Goal: Check status: Check status

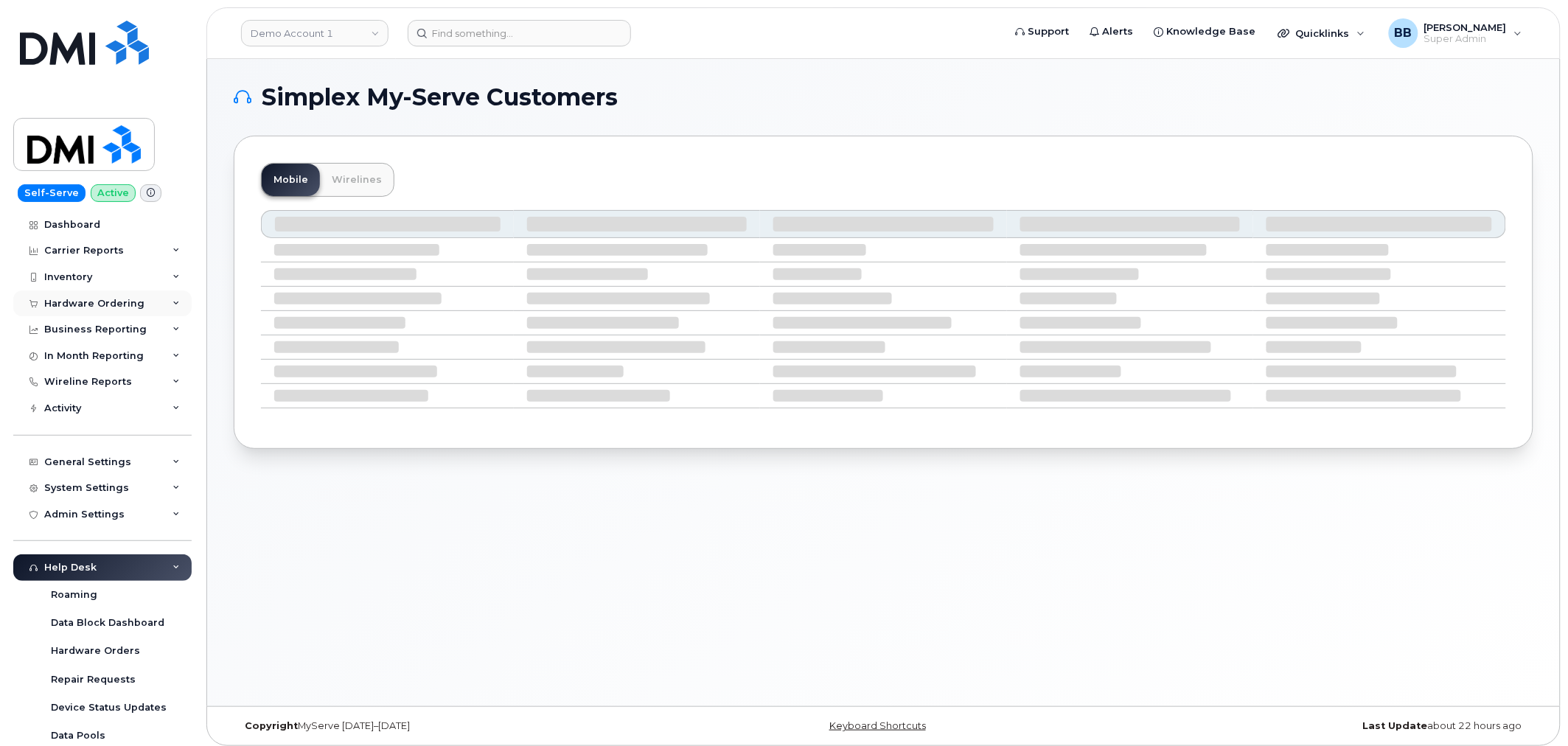
click at [76, 308] on div "Hardware Ordering" at bounding box center [94, 304] width 100 height 12
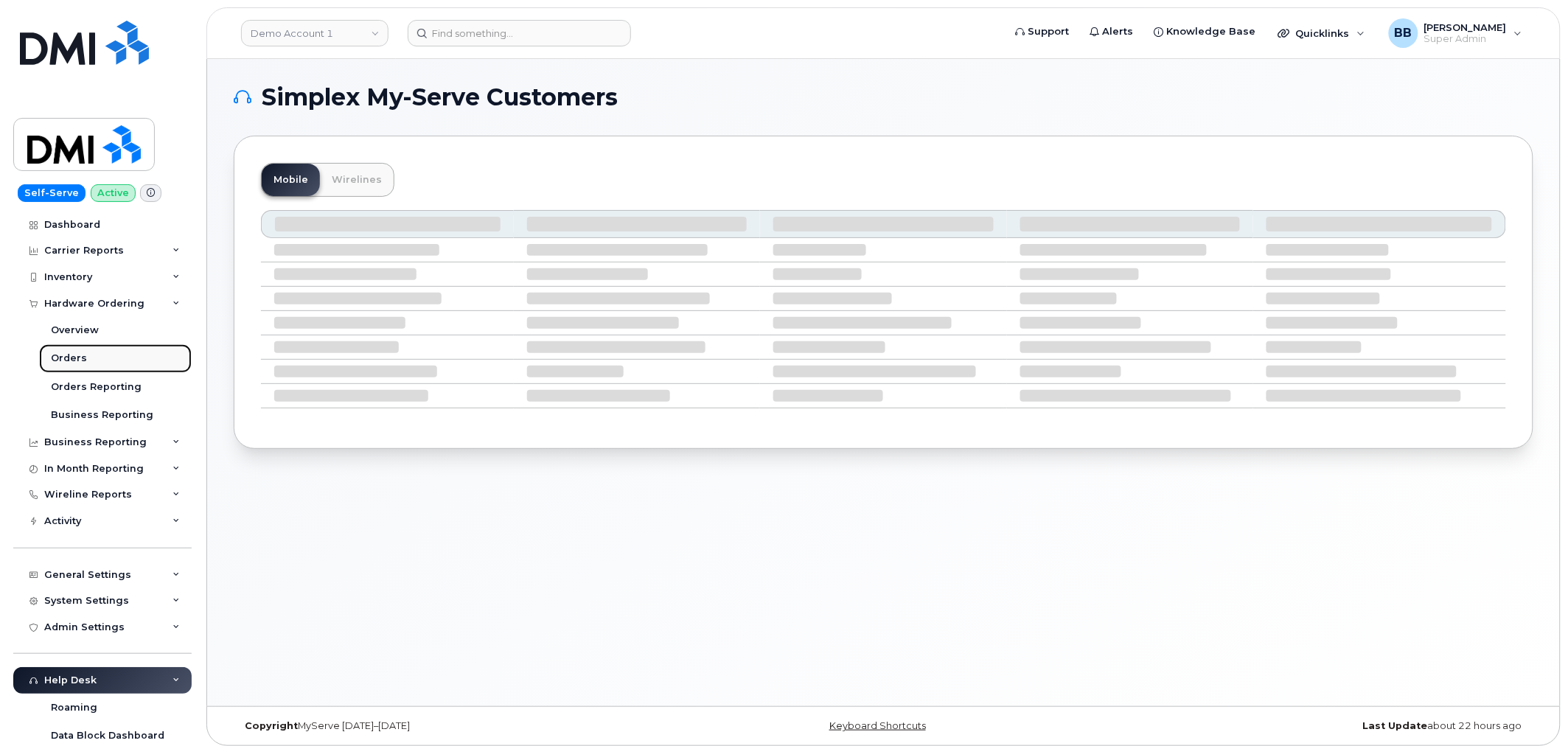
click at [78, 357] on div "Orders" at bounding box center [69, 359] width 36 height 13
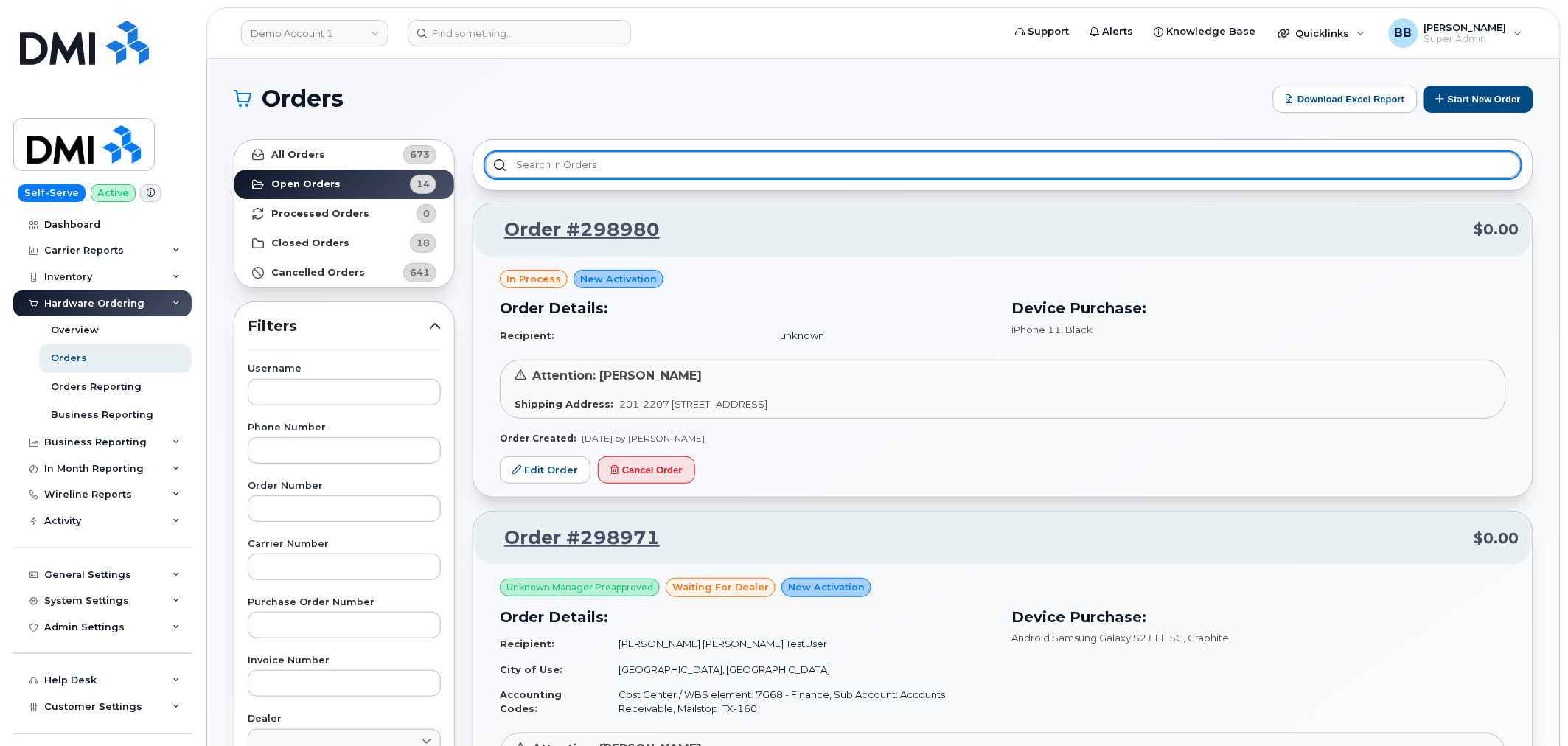
click at [624, 166] on input "text" at bounding box center [1003, 165] width 1035 height 27
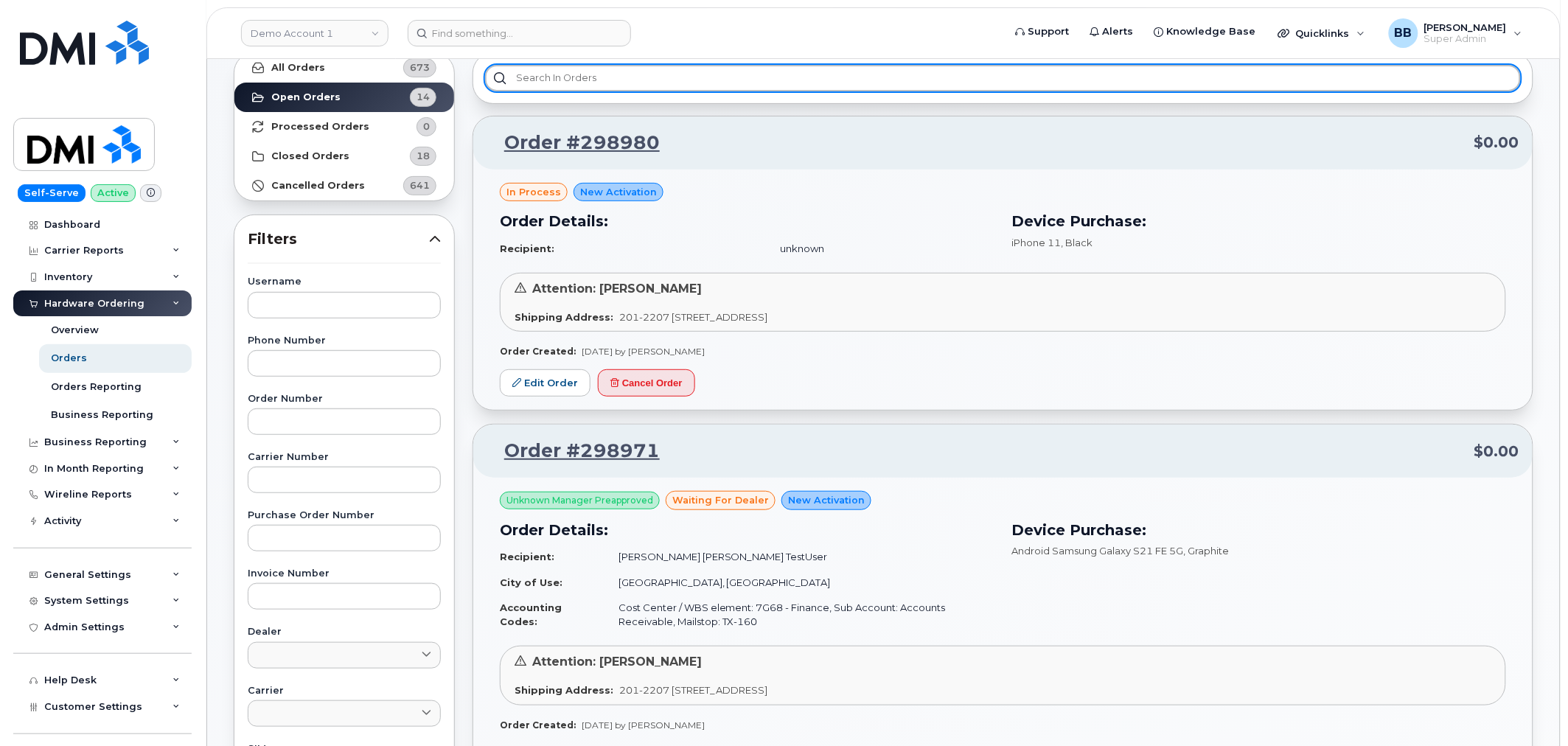
scroll to position [85, 0]
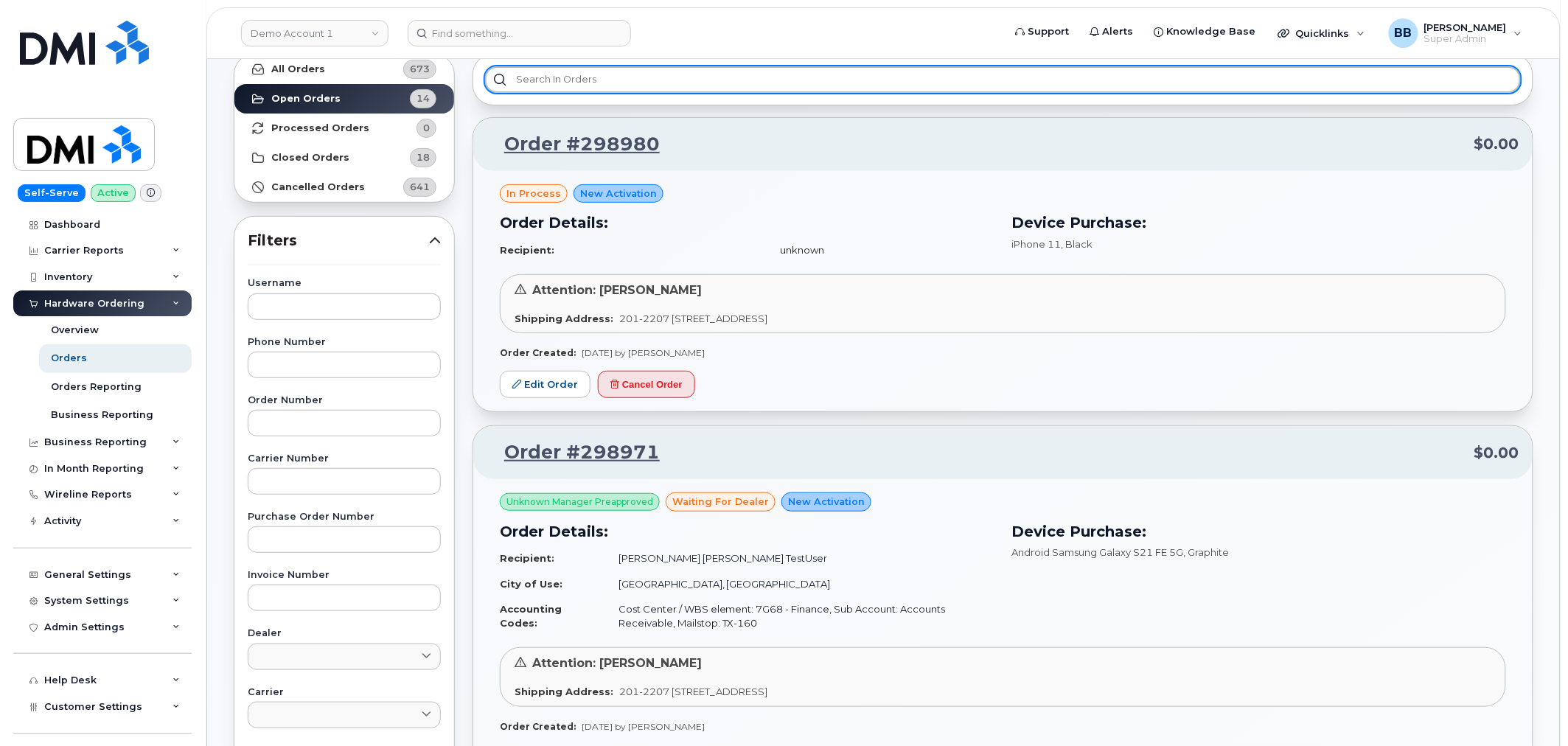
drag, startPoint x: 688, startPoint y: 69, endPoint x: 694, endPoint y: 78, distance: 10.8
click at [689, 73] on input "text" at bounding box center [1003, 80] width 1035 height 27
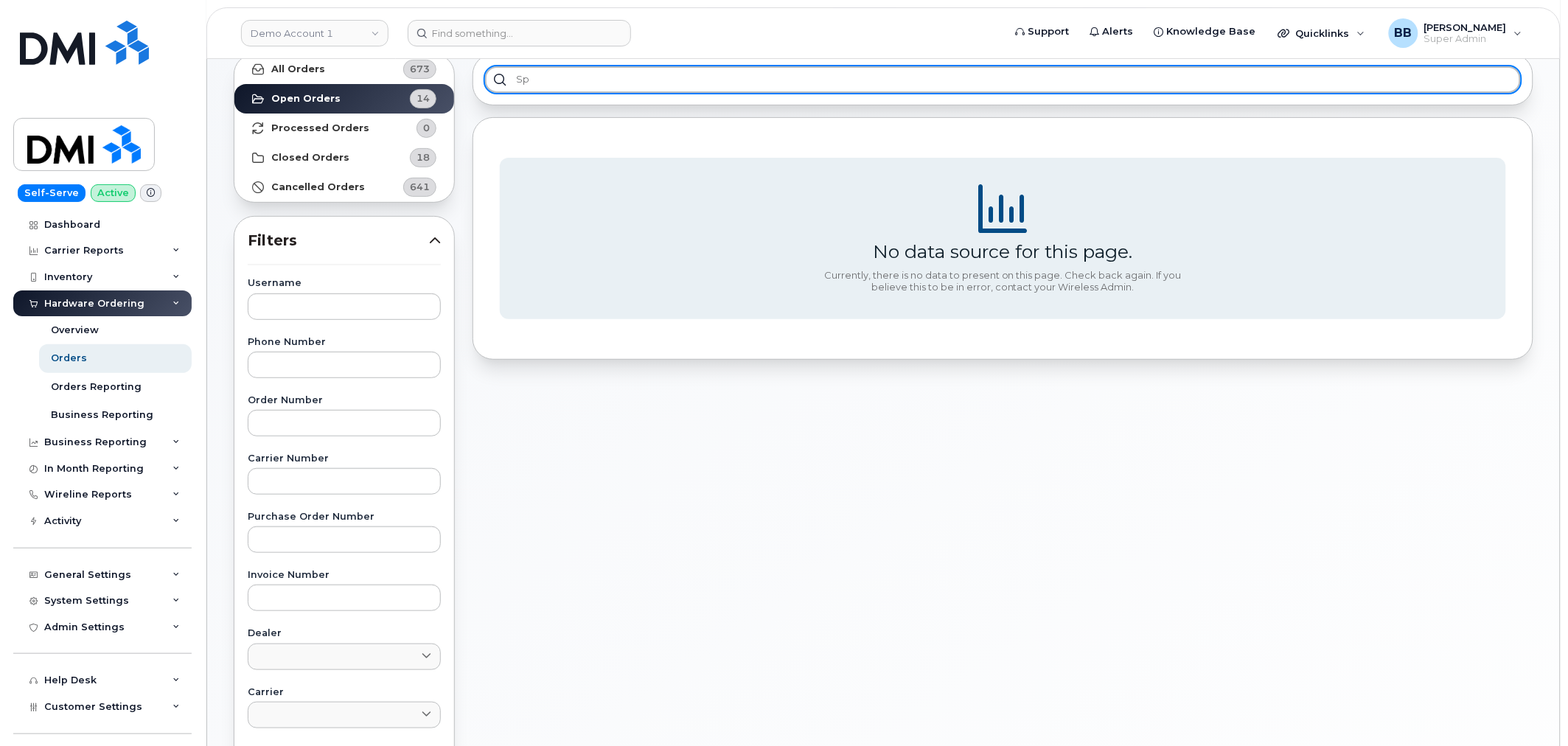
type input "s"
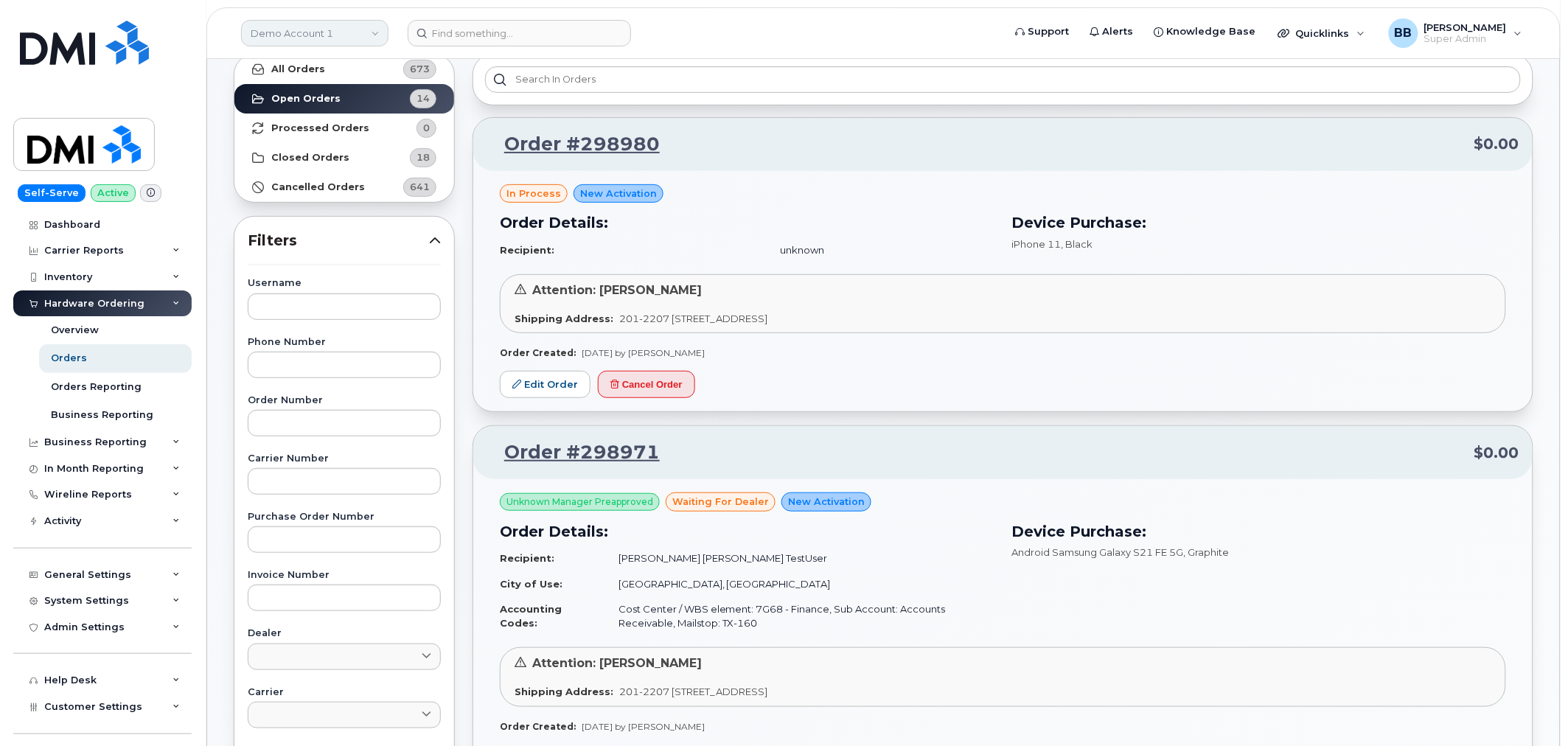
click at [333, 30] on link "Demo Account 1" at bounding box center [314, 33] width 147 height 27
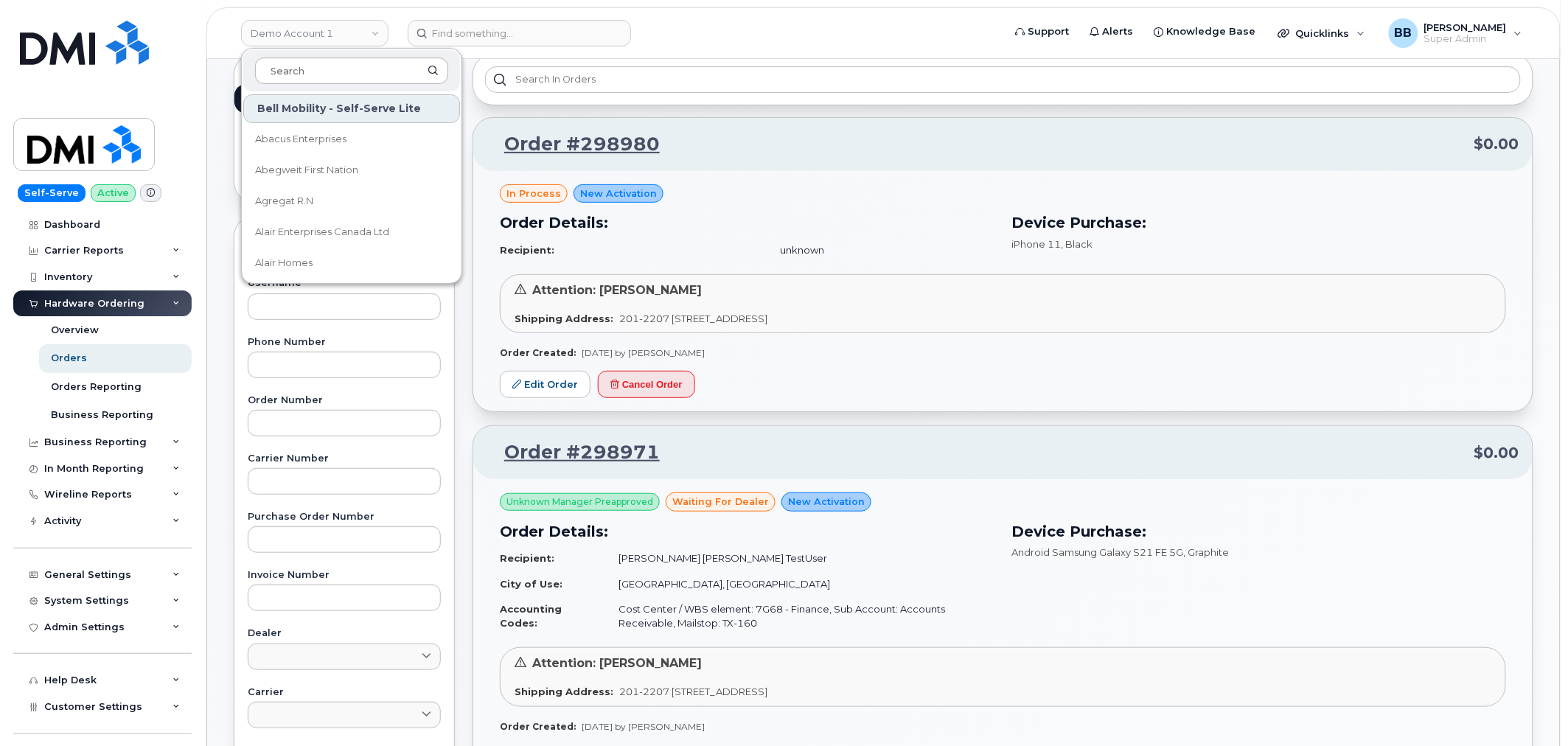
click at [329, 61] on input at bounding box center [351, 71] width 193 height 27
type input "bmw"
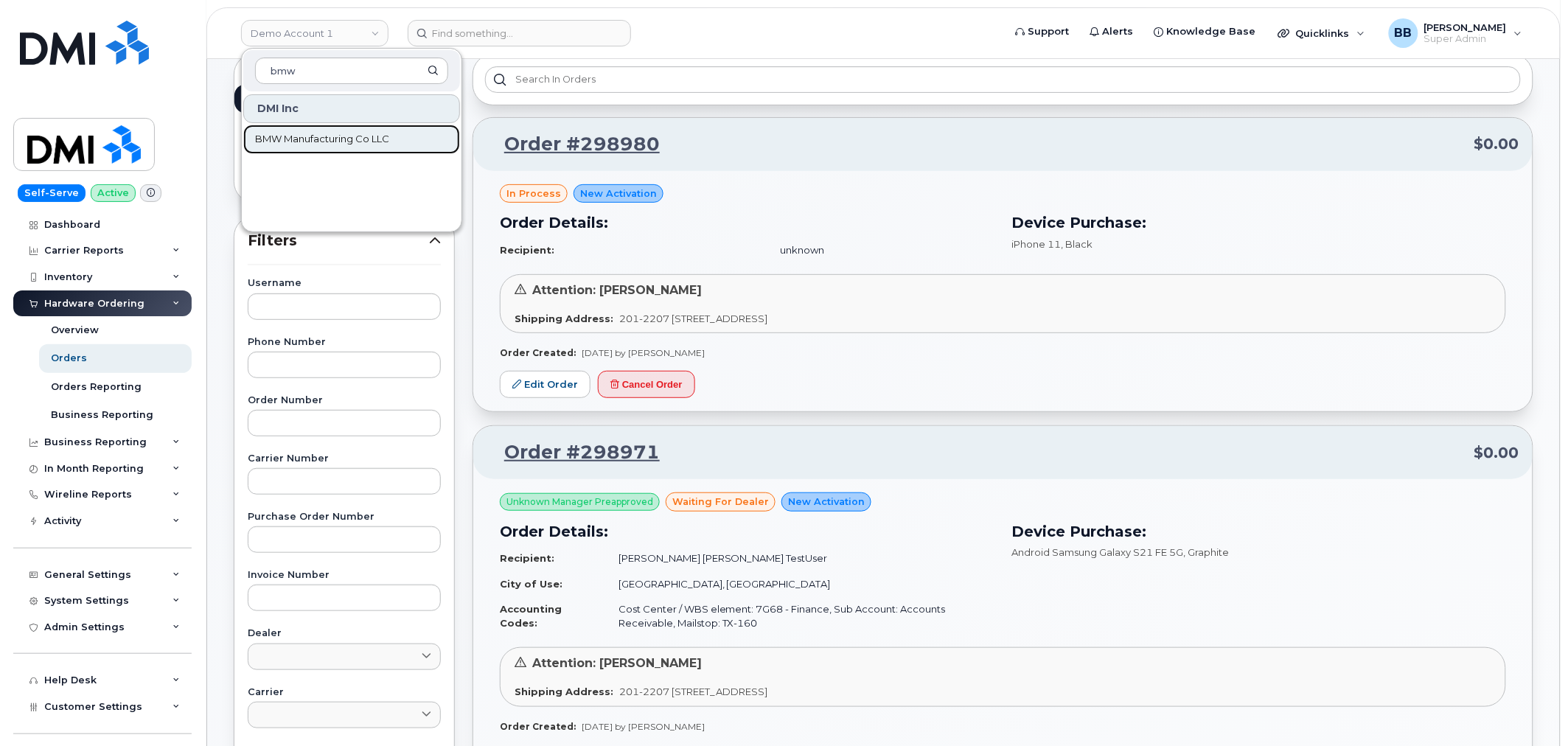
click at [307, 141] on span "BMW Manufacturing Co LLC" at bounding box center [321, 139] width 134 height 15
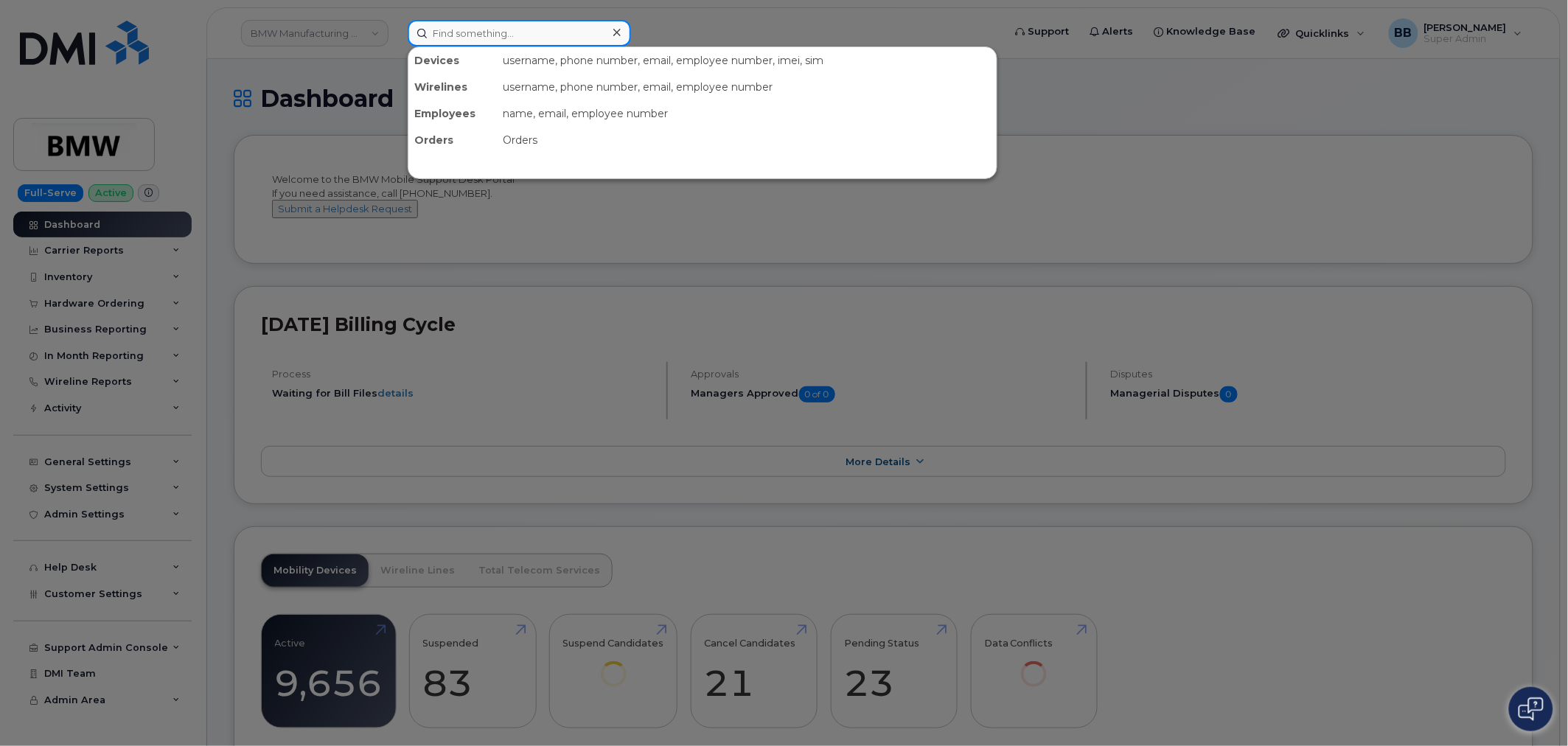
click at [541, 40] on input at bounding box center [519, 33] width 224 height 27
click at [597, 317] on div at bounding box center [784, 373] width 1568 height 746
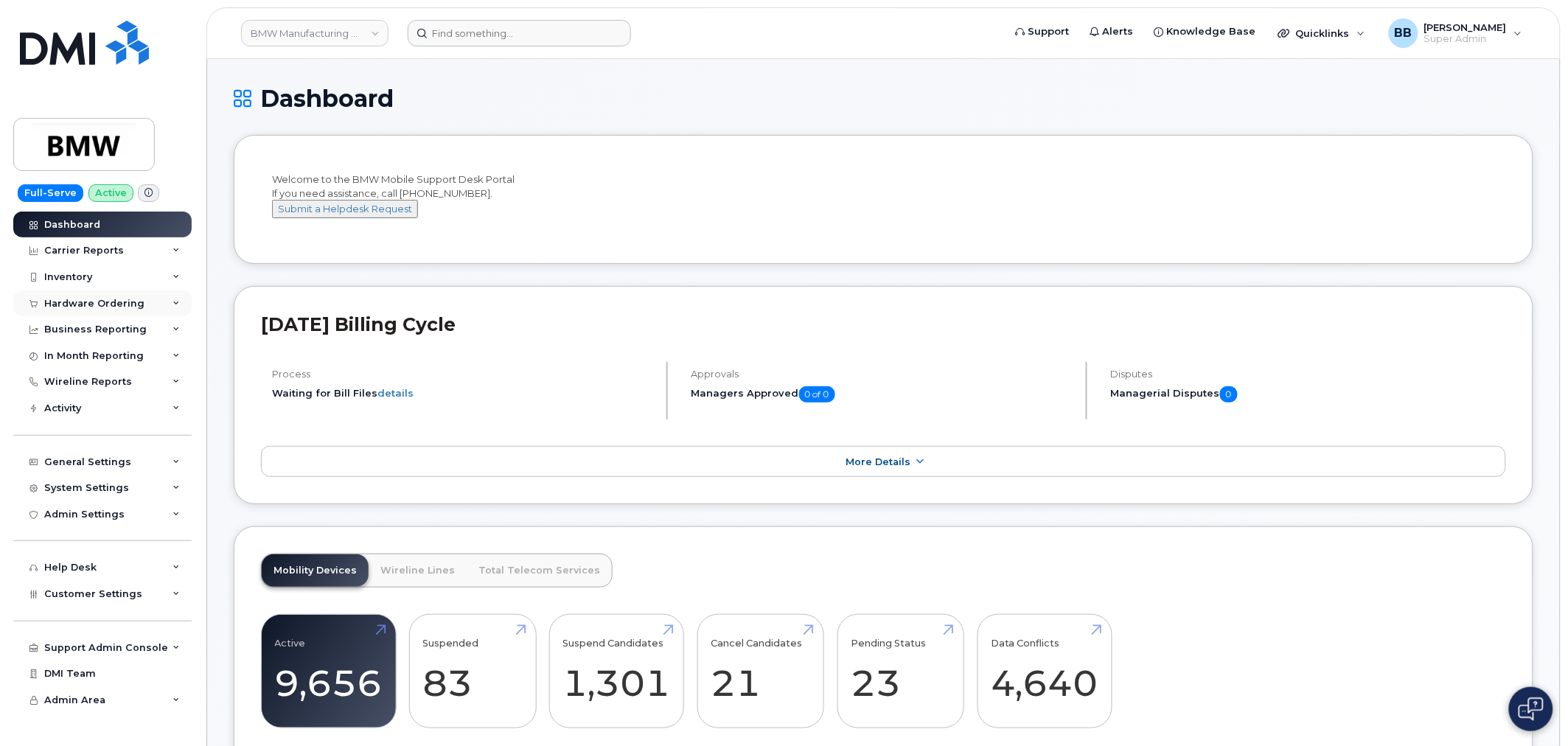
click at [96, 307] on div "Hardware Ordering" at bounding box center [94, 304] width 100 height 12
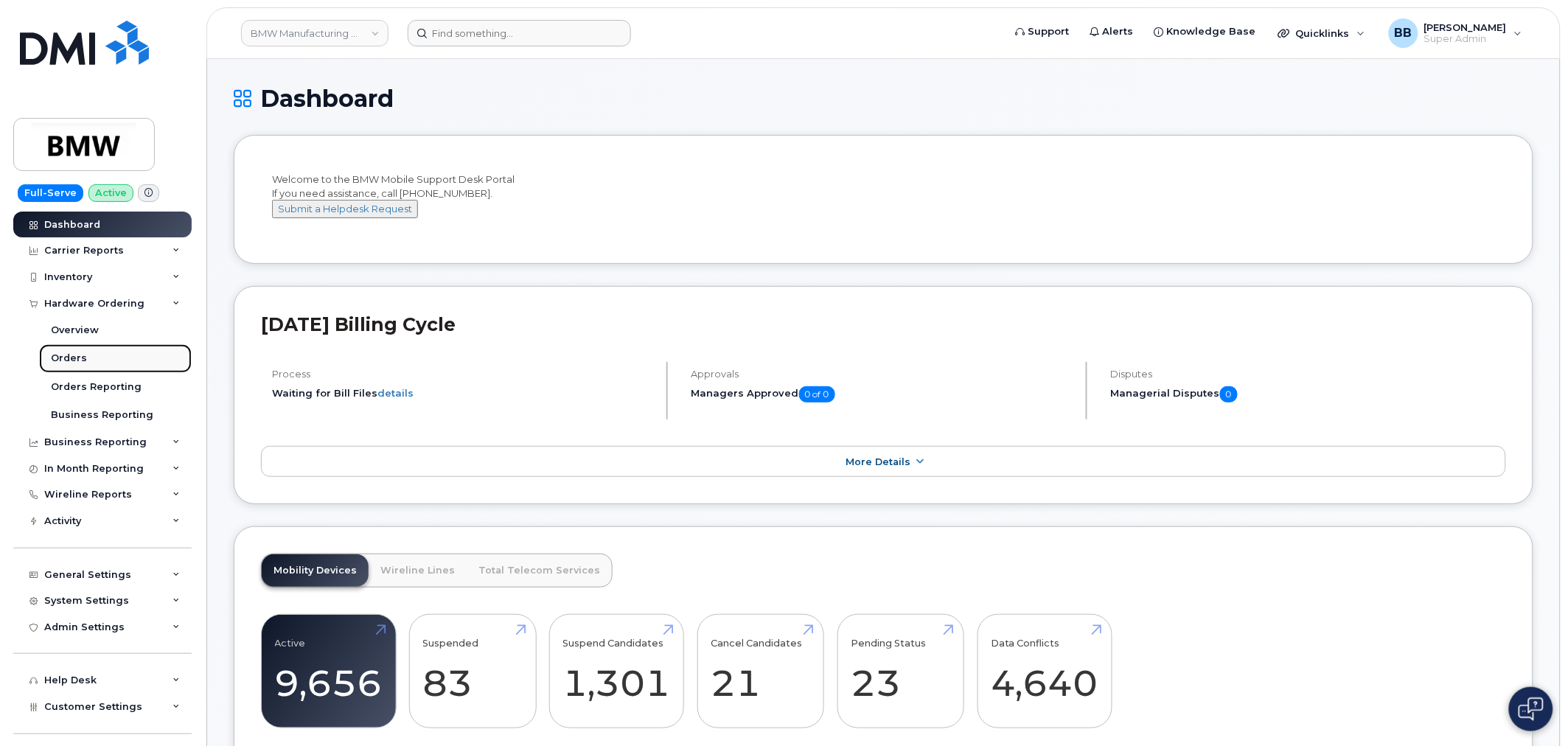
click at [64, 356] on div "Orders" at bounding box center [69, 359] width 36 height 13
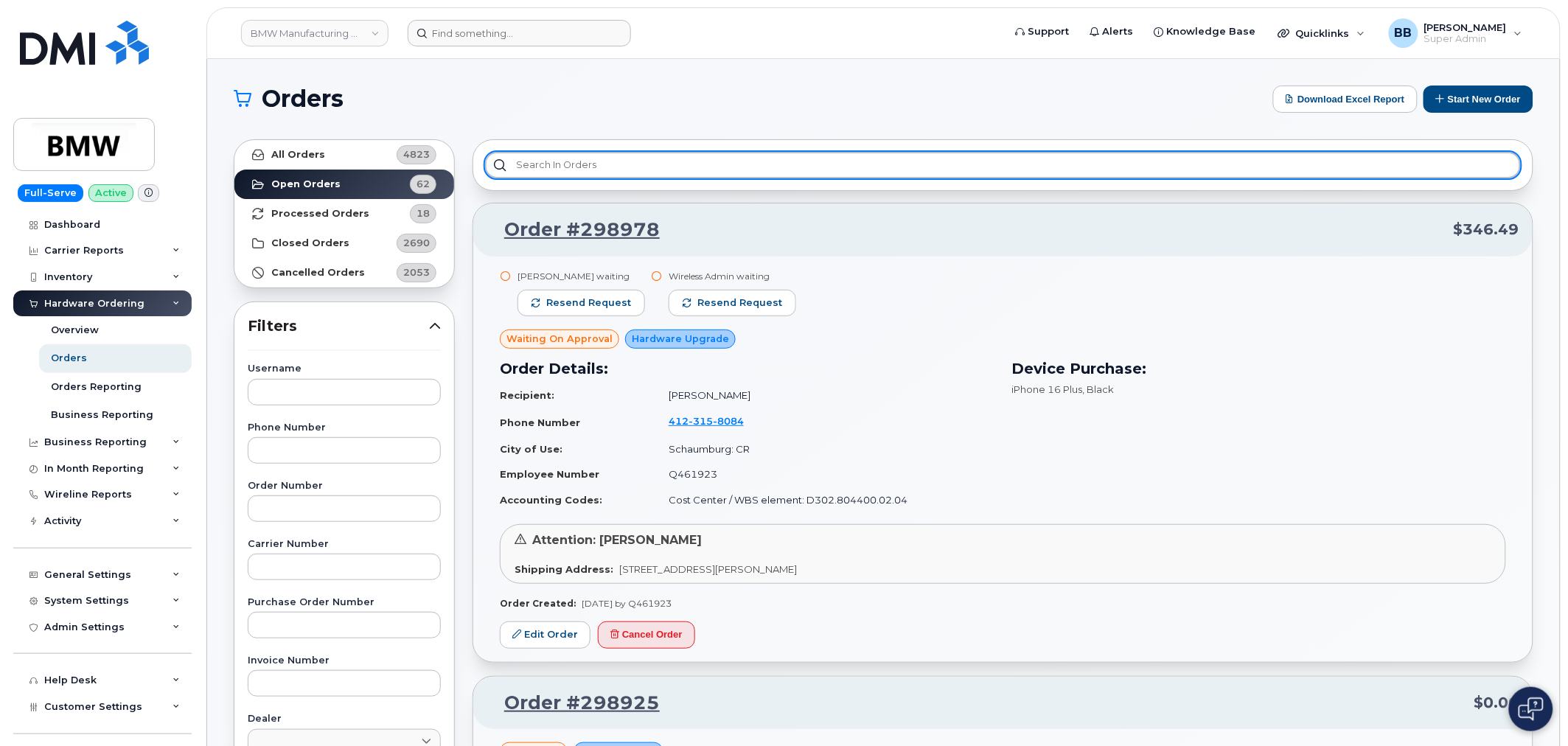
click at [624, 167] on input "text" at bounding box center [1003, 165] width 1035 height 27
type input "s"
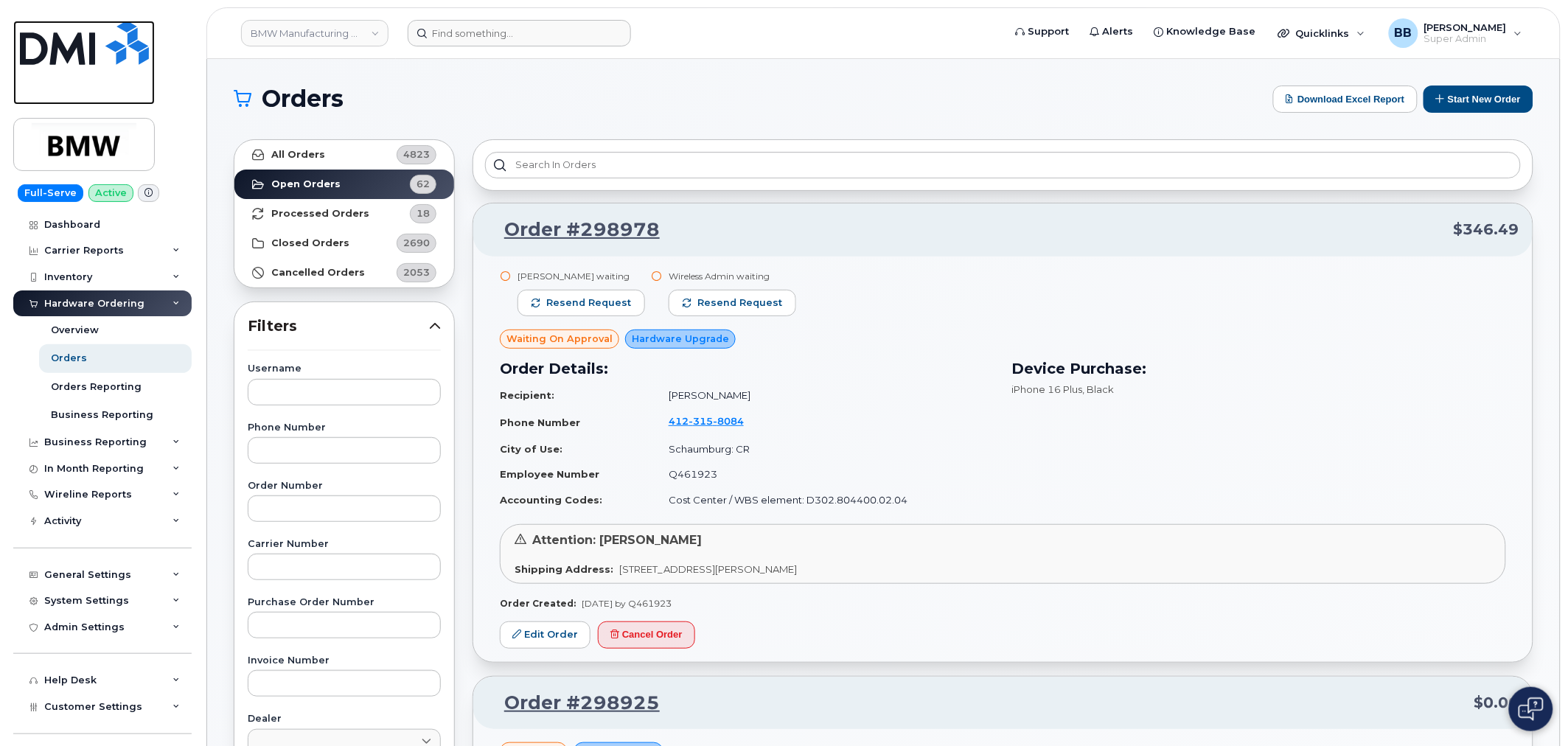
click at [94, 56] on img at bounding box center [84, 43] width 129 height 44
click at [351, 40] on link "BMW Manufacturing Co LLC" at bounding box center [314, 33] width 147 height 27
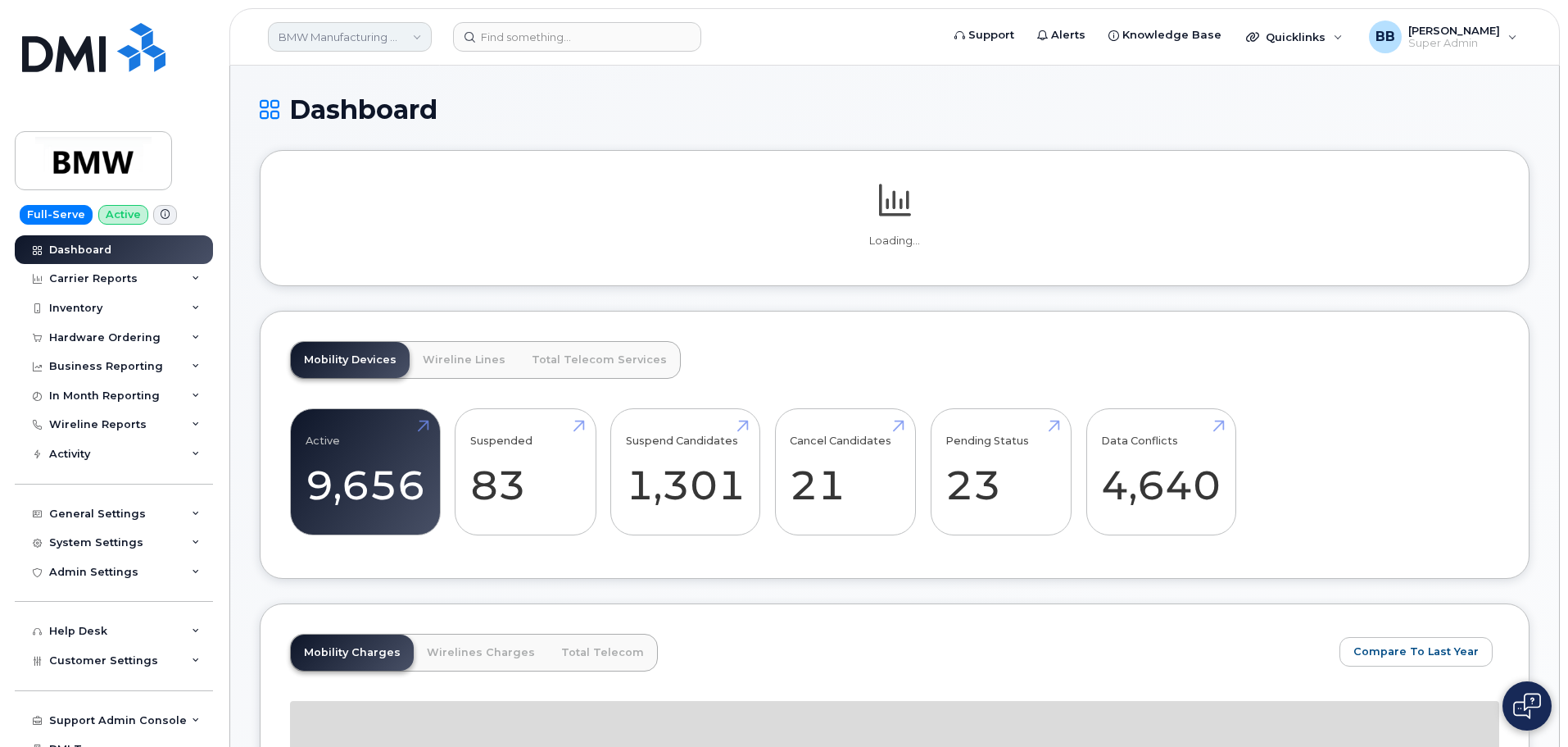
click at [344, 47] on link "BMW Manufacturing Co LLC" at bounding box center [349, 37] width 164 height 30
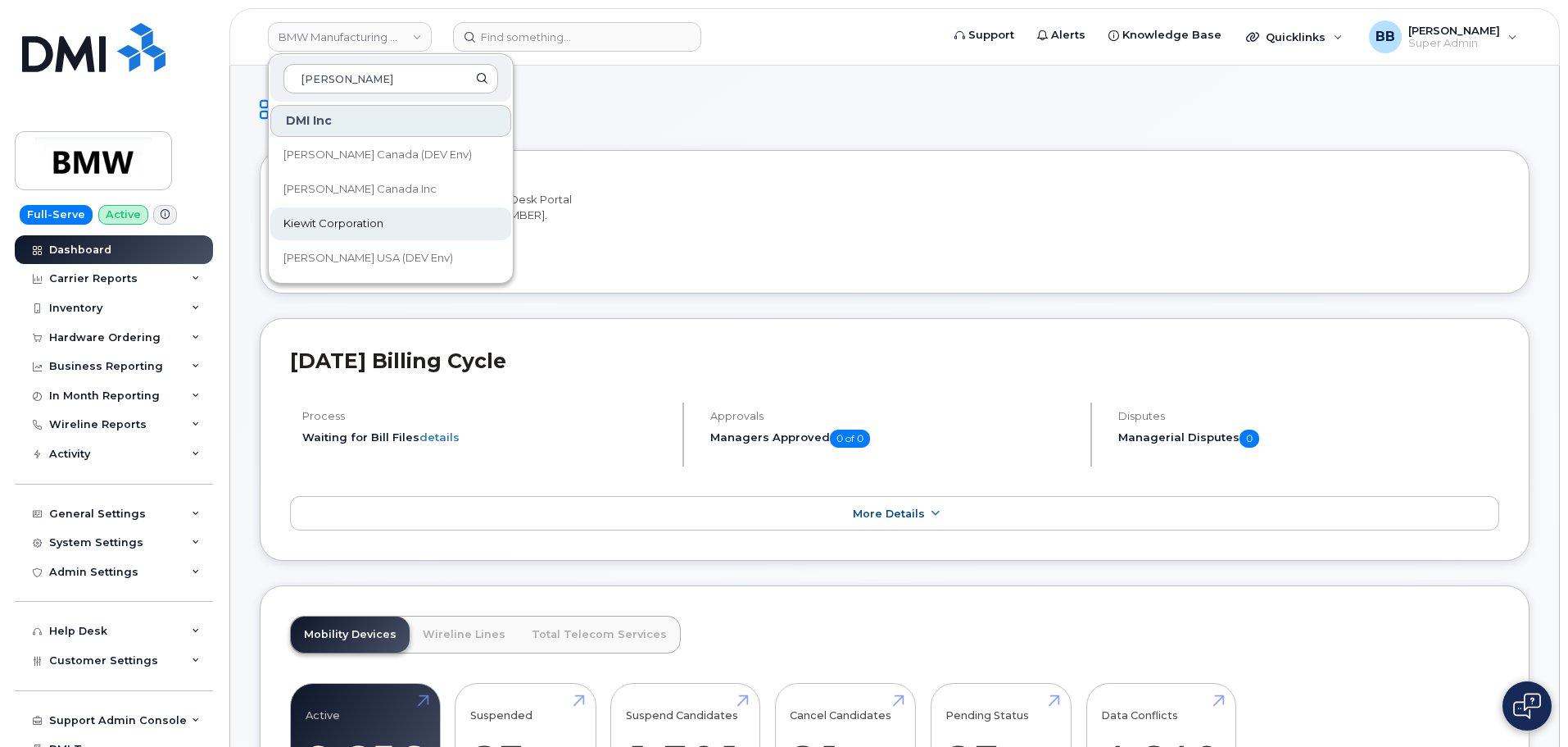
type input "kiewit"
click at [355, 222] on span "Kiewit Corporation" at bounding box center [333, 224] width 100 height 16
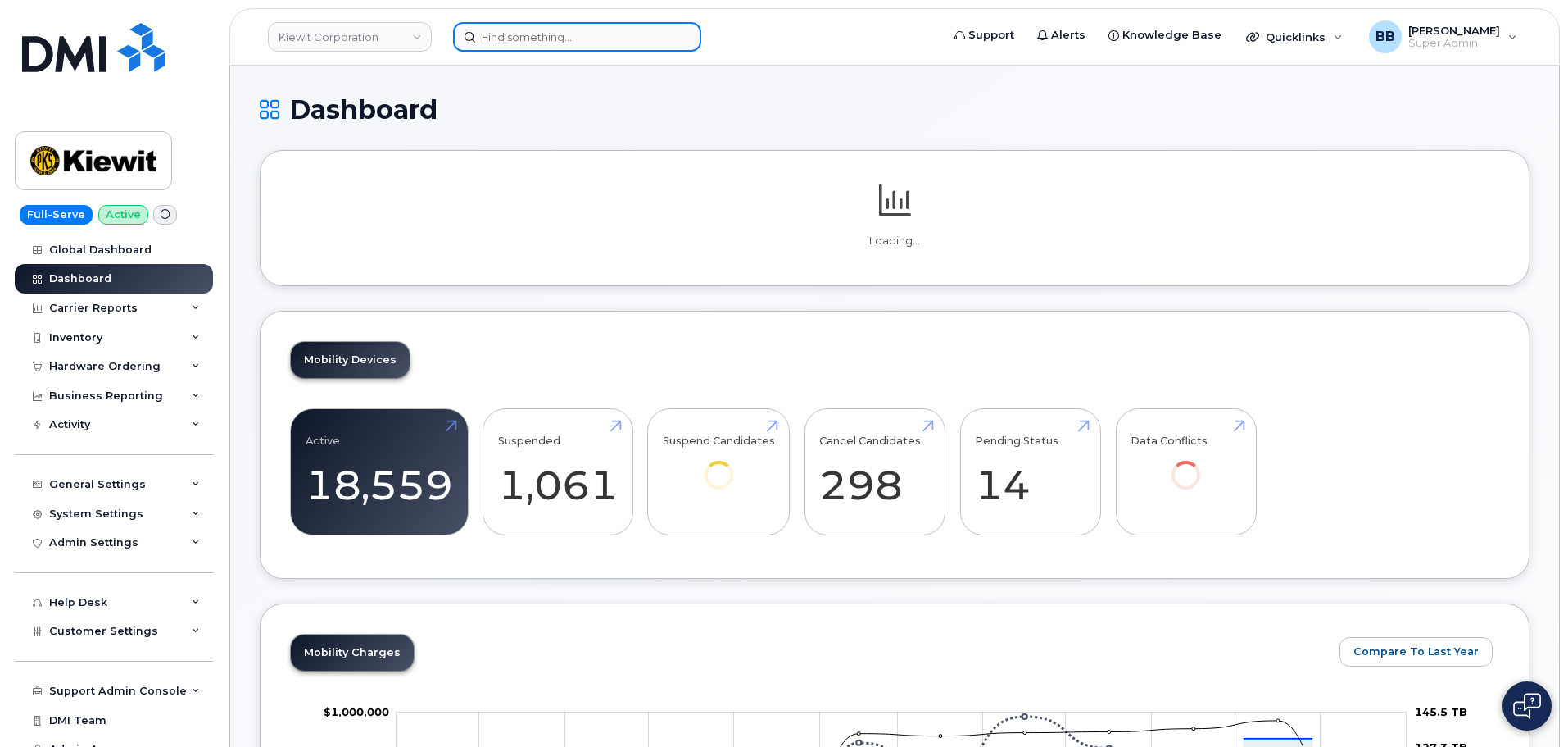
click at [533, 39] on input at bounding box center [577, 37] width 249 height 30
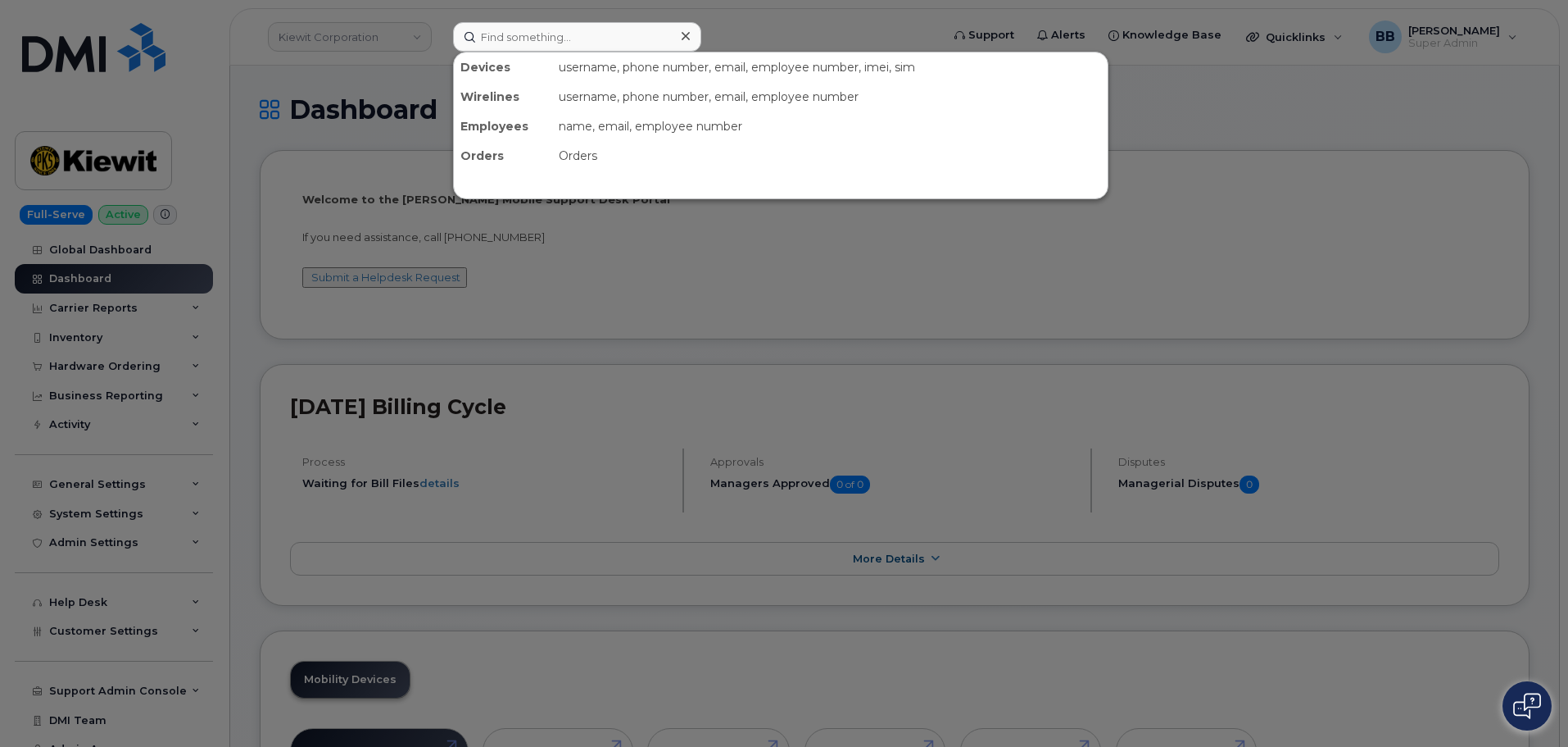
click at [328, 125] on div at bounding box center [784, 373] width 1568 height 747
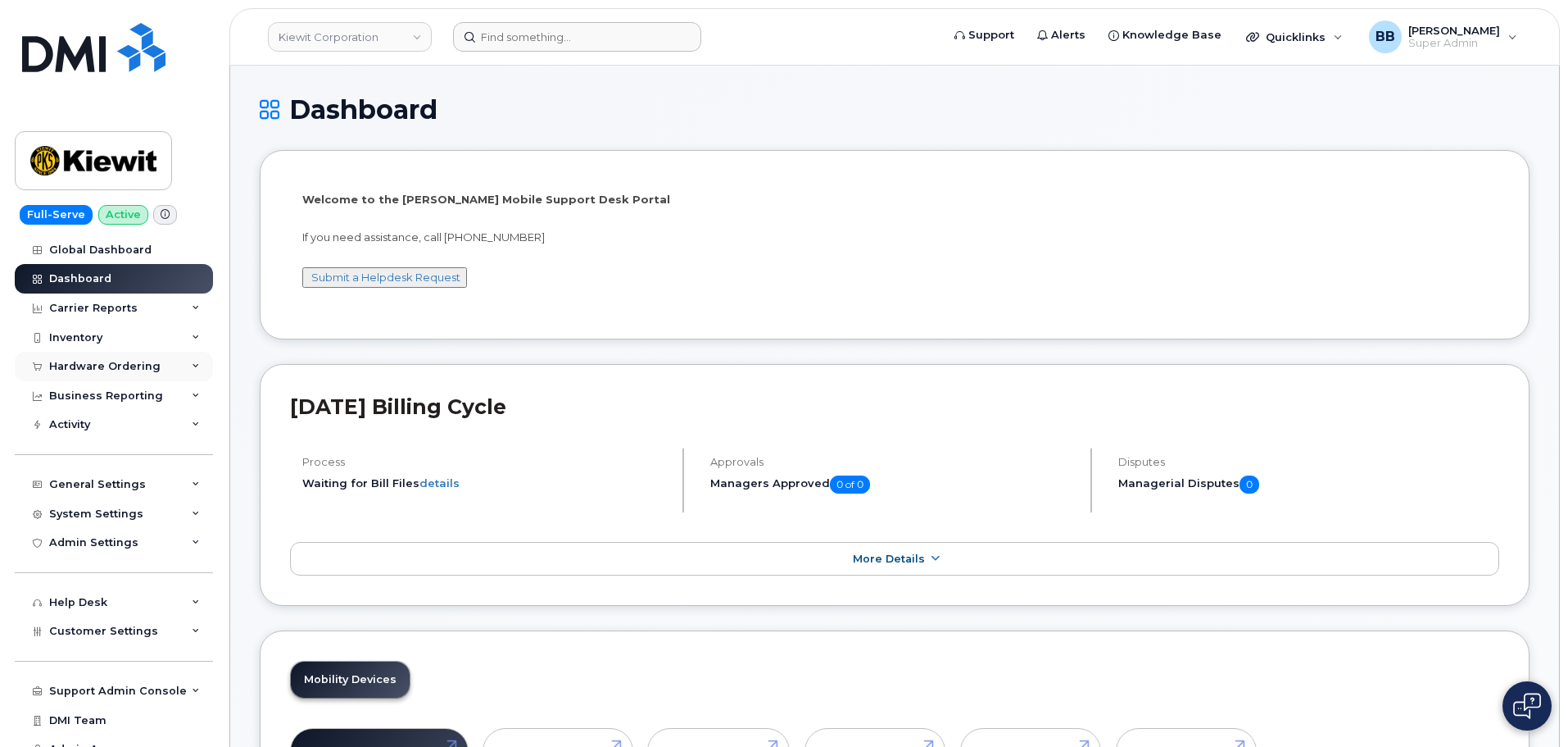
click at [70, 367] on div "Hardware Ordering" at bounding box center [105, 366] width 111 height 13
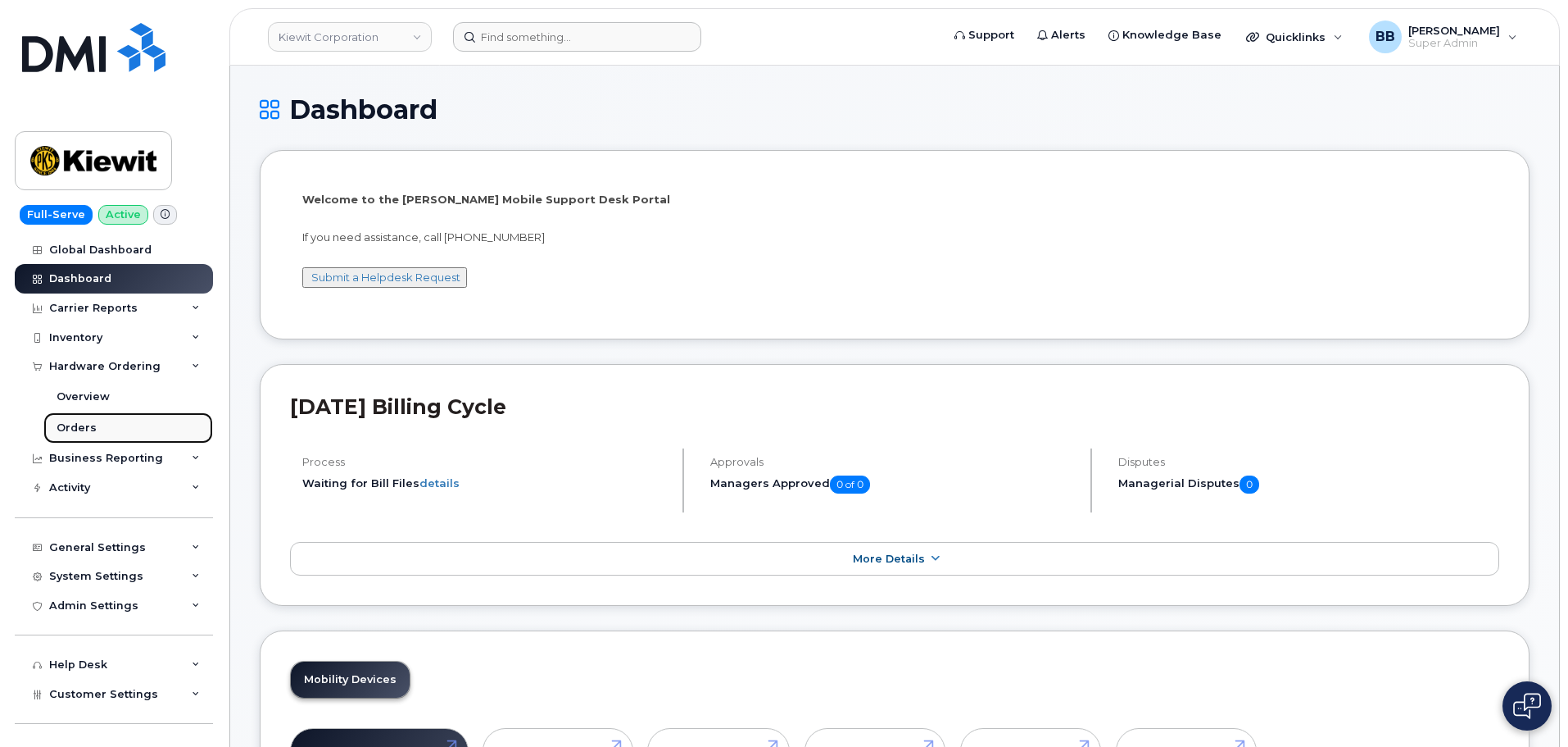
click at [86, 426] on div "Orders" at bounding box center [77, 427] width 40 height 15
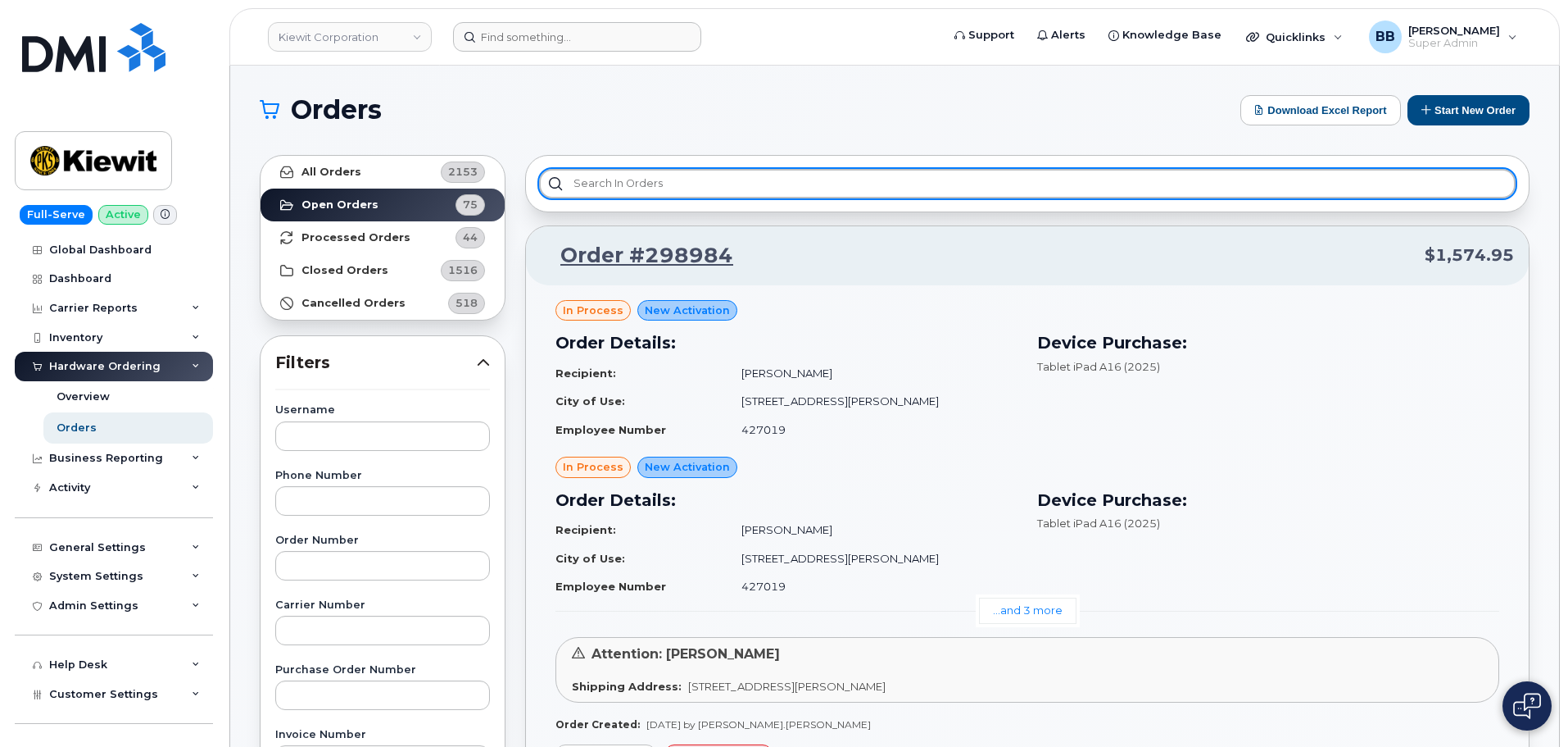
click at [632, 189] on input "text" at bounding box center [1027, 184] width 976 height 30
type input "s"
